Goal: Task Accomplishment & Management: Use online tool/utility

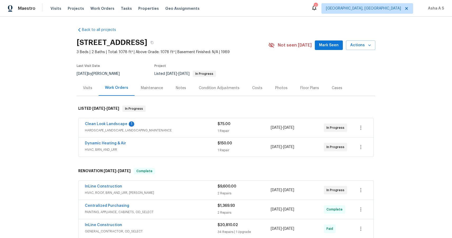
click at [143, 122] on div "Clean Look Landscape 1" at bounding box center [151, 124] width 133 height 6
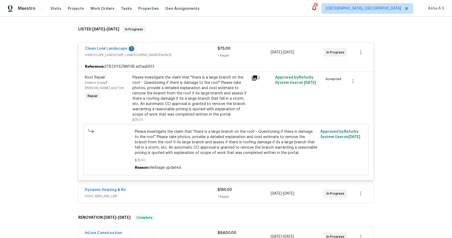
scroll to position [80, 0]
click at [140, 160] on span "$75.00" at bounding box center [226, 159] width 183 height 5
click at [187, 159] on span "$75.00" at bounding box center [226, 159] width 183 height 5
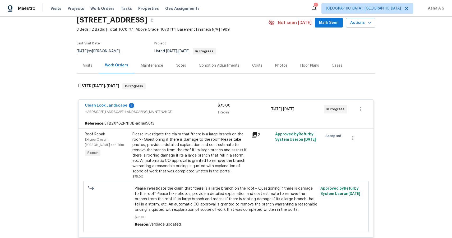
scroll to position [0, 0]
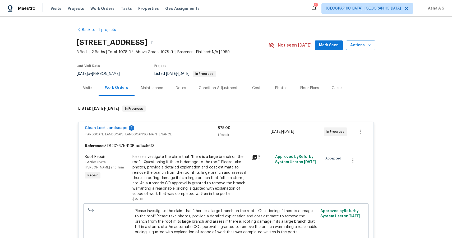
click at [212, 173] on div "Please investigate the claim that "there is a large branch on the roof-- Questi…" at bounding box center [190, 175] width 116 height 42
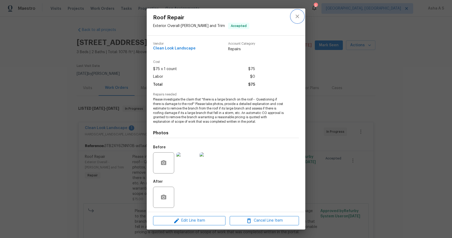
click at [299, 16] on icon "close" at bounding box center [297, 16] width 6 height 6
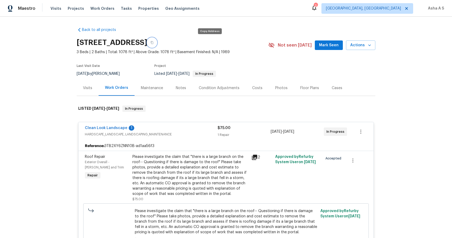
click at [157, 42] on button "button" at bounding box center [152, 43] width 10 height 10
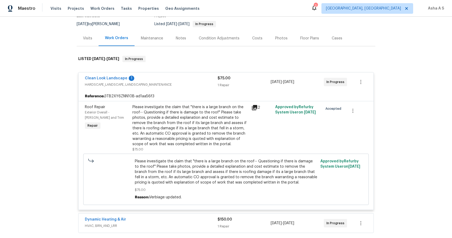
scroll to position [48, 0]
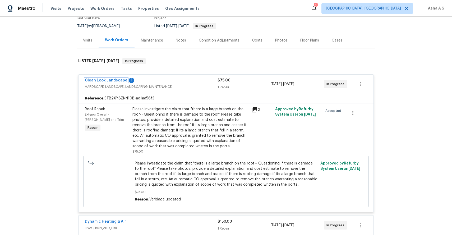
click at [99, 80] on link "Clean Look Landscape" at bounding box center [106, 80] width 43 height 4
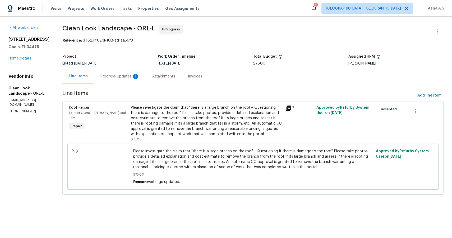
click at [123, 76] on div "Progress Updates 1" at bounding box center [119, 76] width 39 height 5
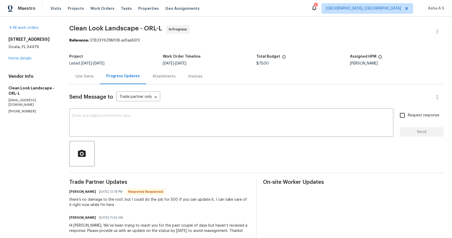
click at [81, 217] on h6 "Arvind Raj M" at bounding box center [82, 217] width 27 height 5
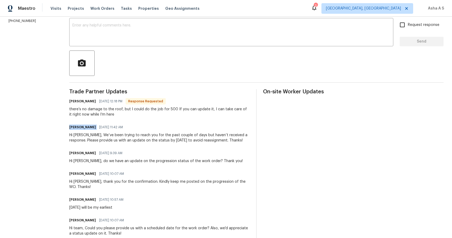
scroll to position [90, 0]
copy h6 "Arvind Raj M"
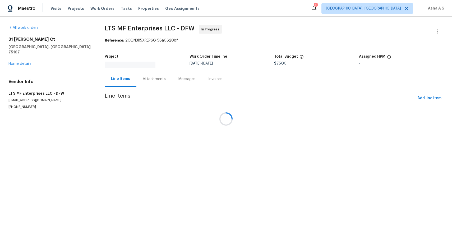
click at [144, 117] on div at bounding box center [226, 119] width 452 height 238
